Goal: Transaction & Acquisition: Book appointment/travel/reservation

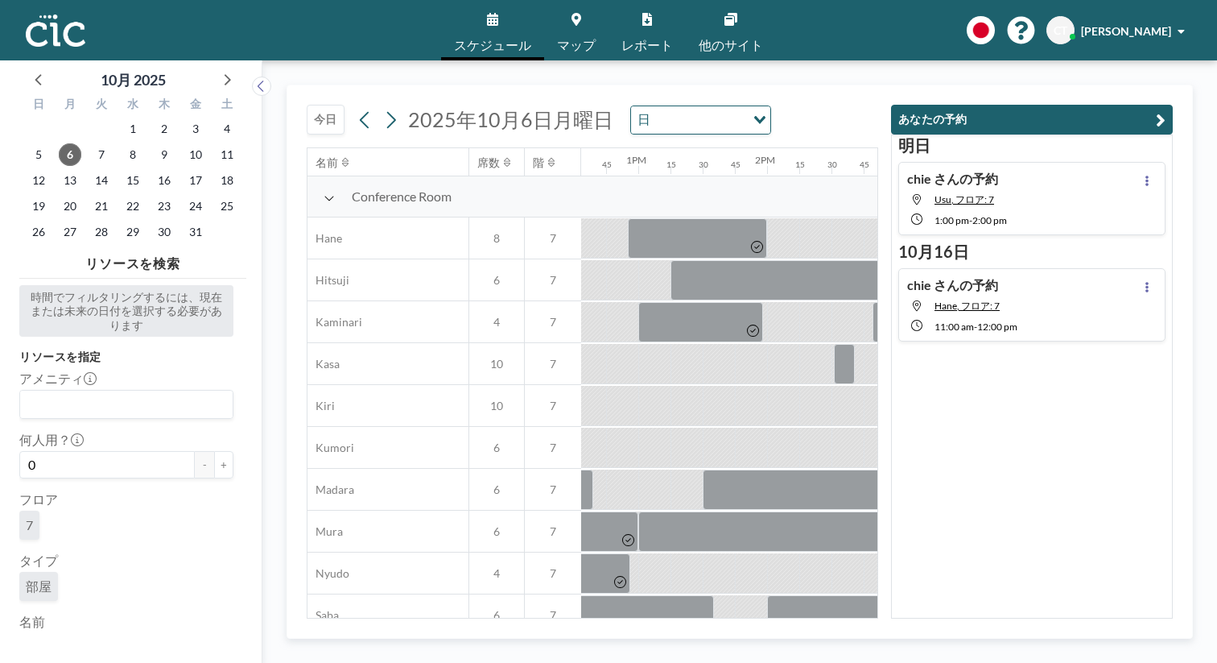
scroll to position [0, 1622]
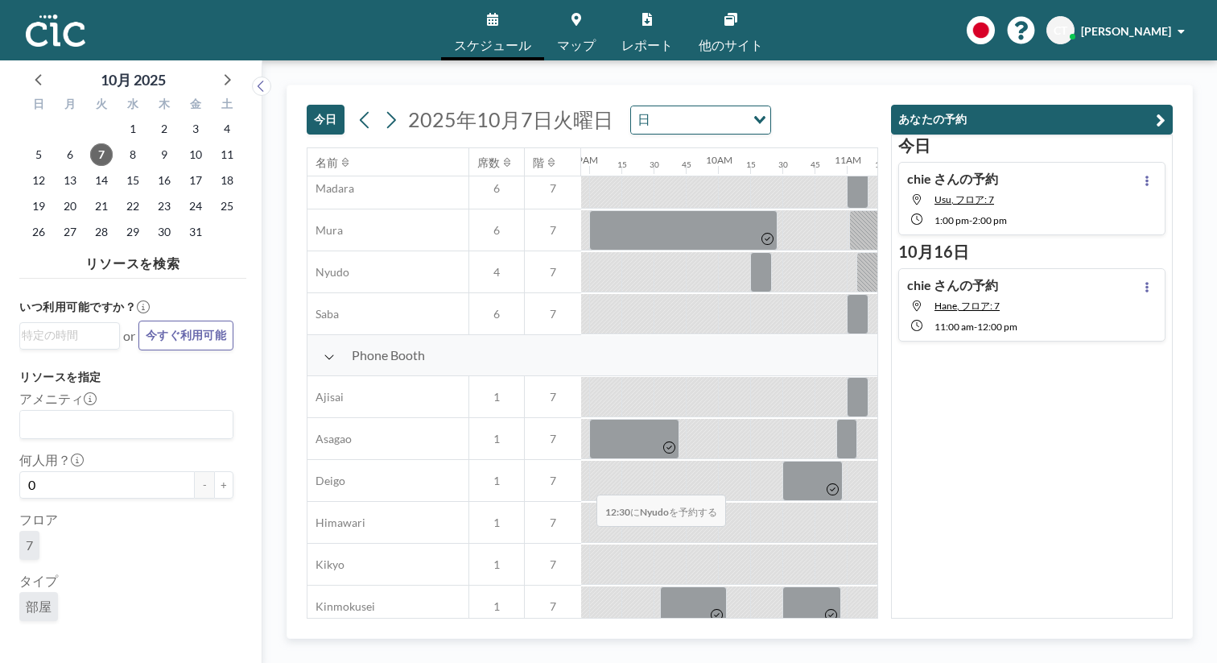
scroll to position [378, 1151]
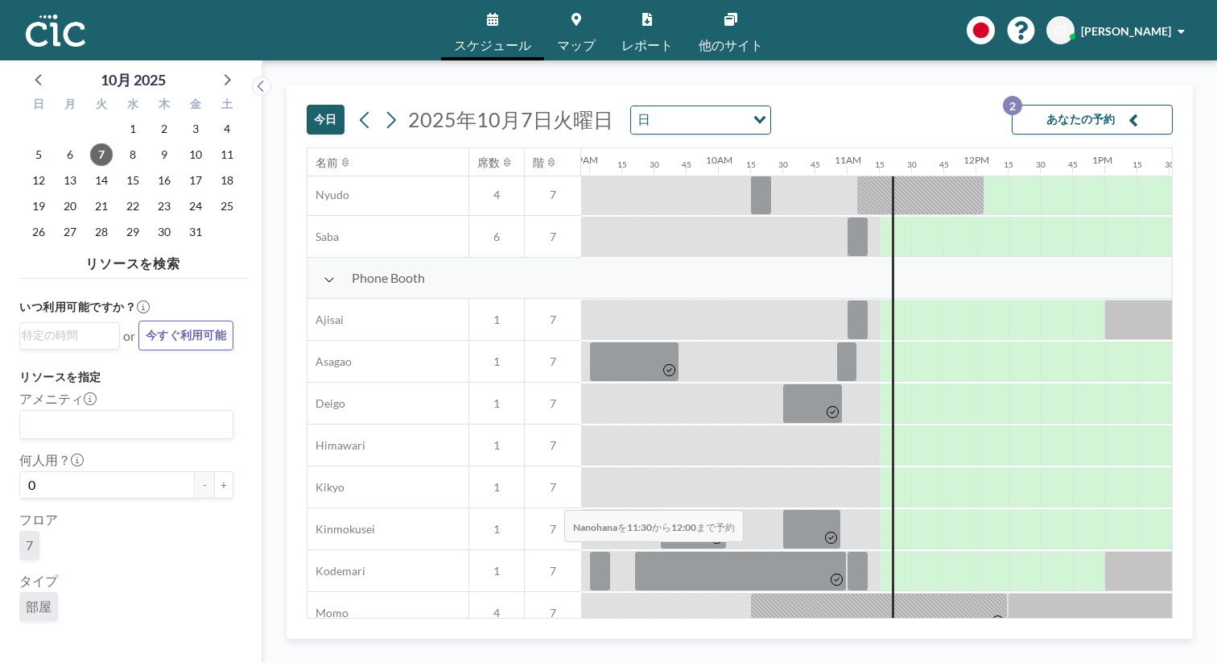
click at [911, 634] on div at bounding box center [943, 654] width 64 height 40
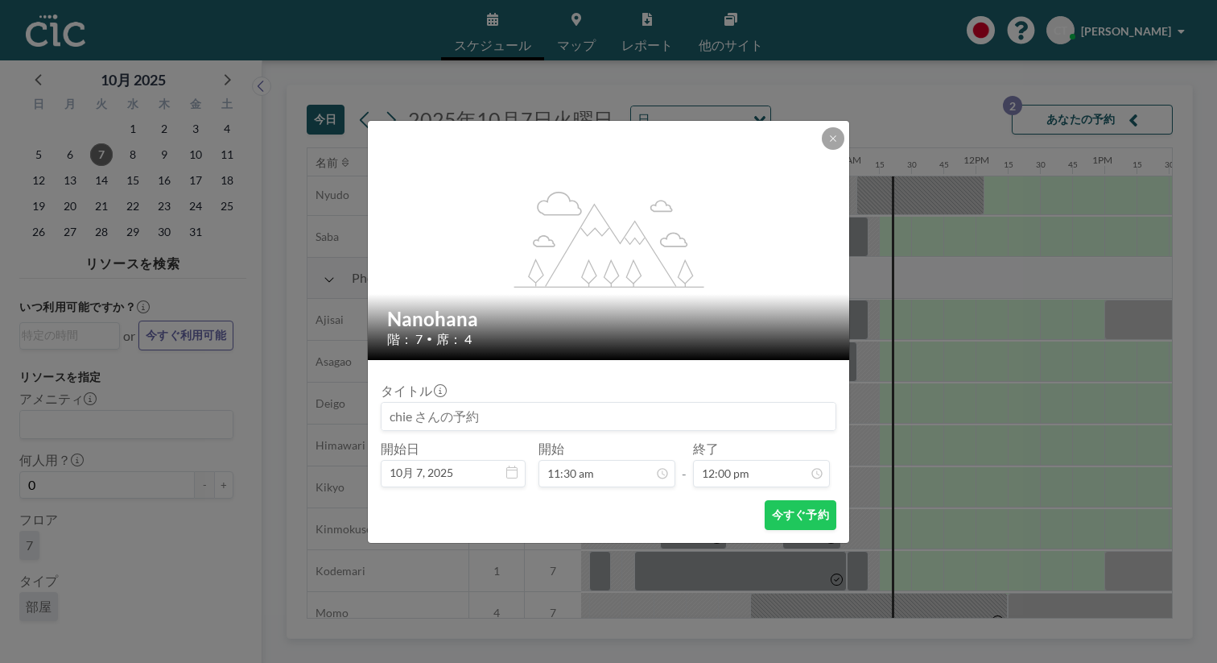
scroll to position [1234, 0]
click at [829, 143] on icon at bounding box center [834, 139] width 10 height 10
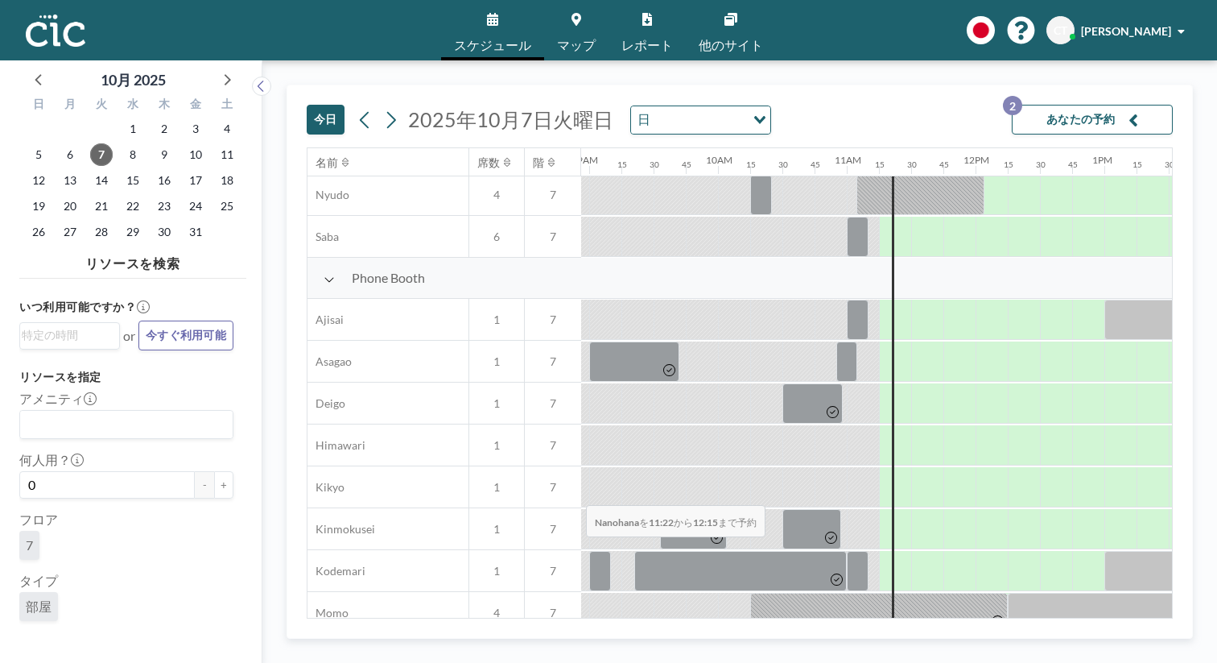
drag, startPoint x: 519, startPoint y: 465, endPoint x: 582, endPoint y: 467, distance: 63.7
click at [895, 634] on div at bounding box center [952, 654] width 114 height 40
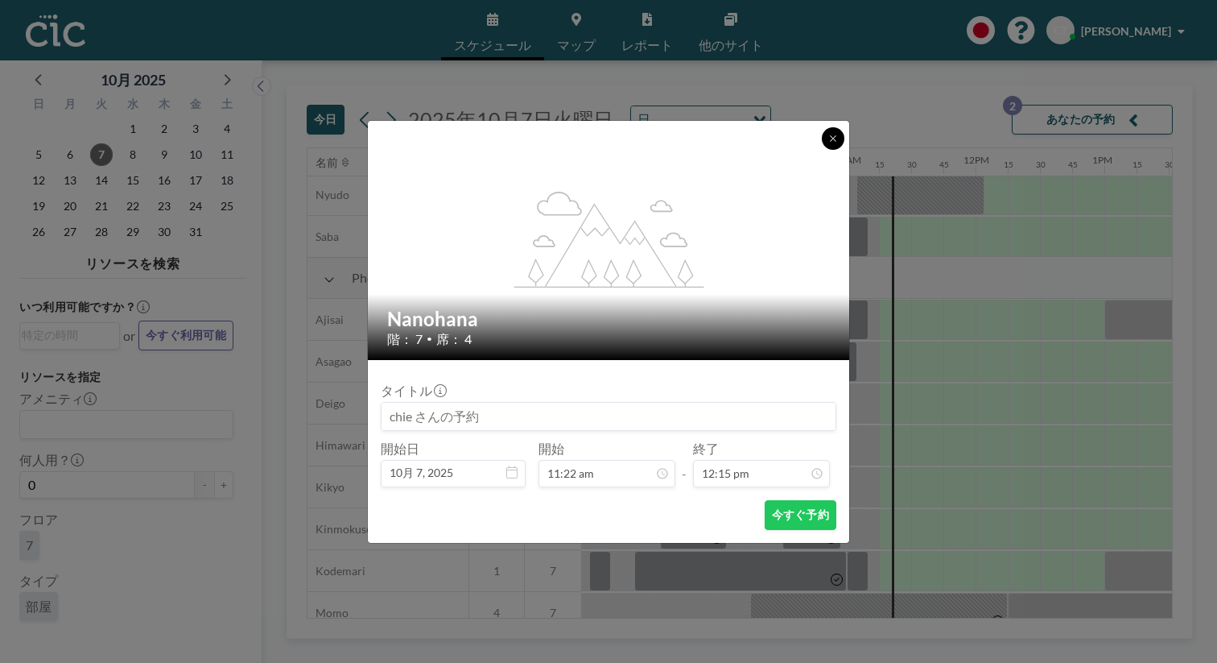
click at [822, 150] on button at bounding box center [833, 138] width 23 height 23
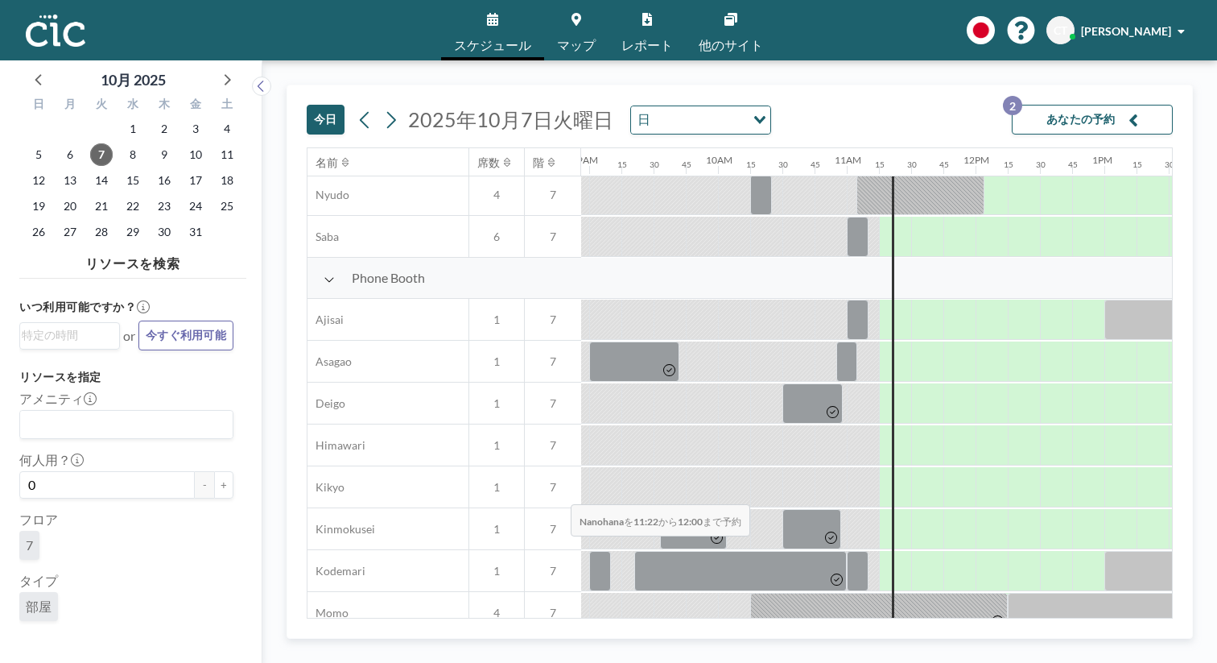
drag, startPoint x: 515, startPoint y: 466, endPoint x: 566, endPoint y: 466, distance: 50.7
click at [895, 634] on div at bounding box center [935, 654] width 81 height 40
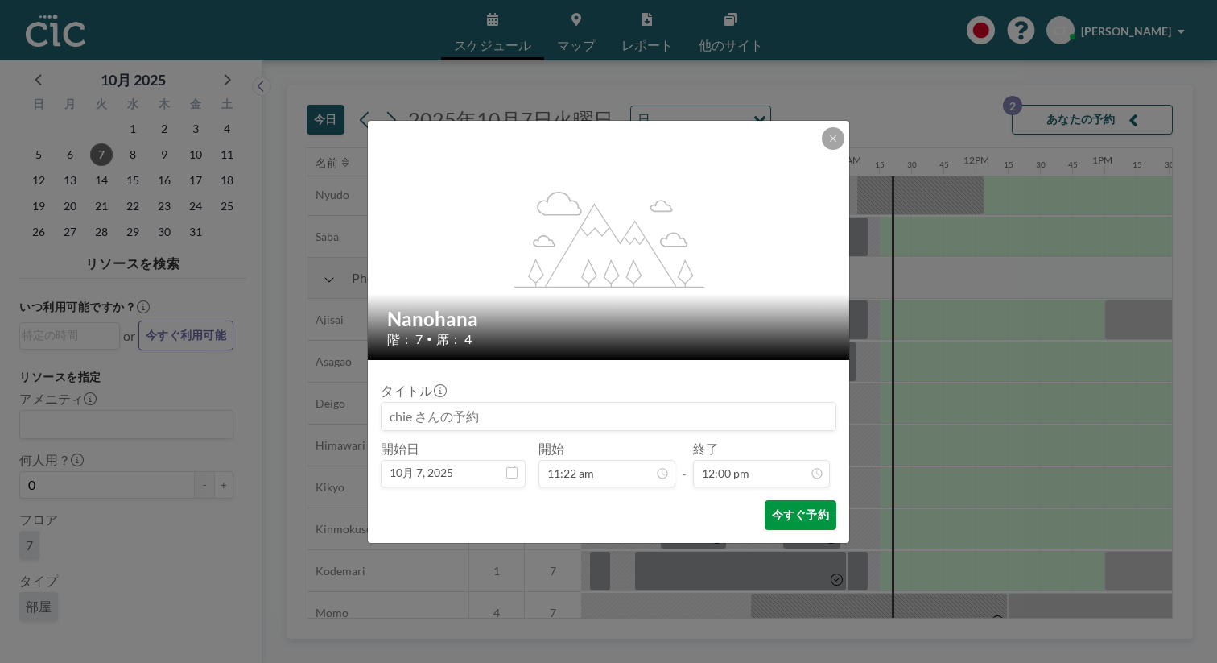
click at [767, 500] on button "今すぐ予約" at bounding box center [801, 515] width 72 height 30
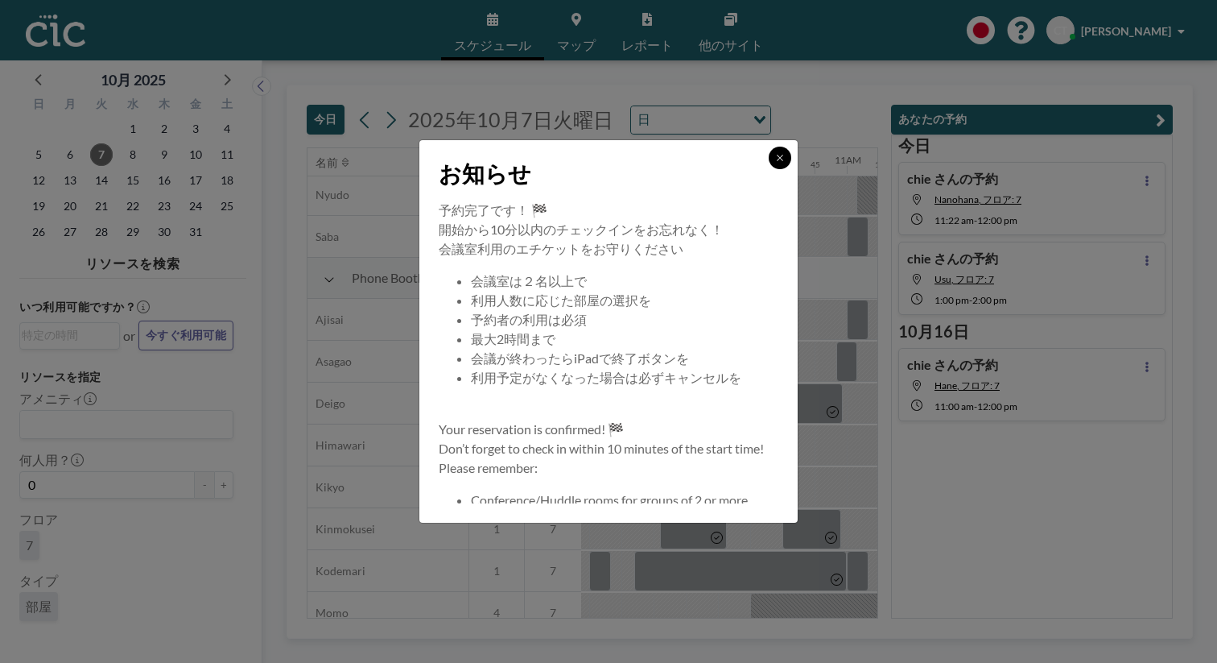
click at [775, 163] on icon at bounding box center [780, 158] width 10 height 10
